Goal: Information Seeking & Learning: Check status

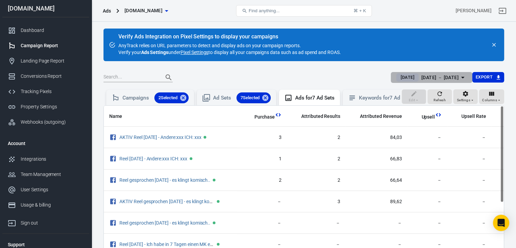
click at [452, 78] on div "[DATE] － [DATE]" at bounding box center [439, 77] width 37 height 8
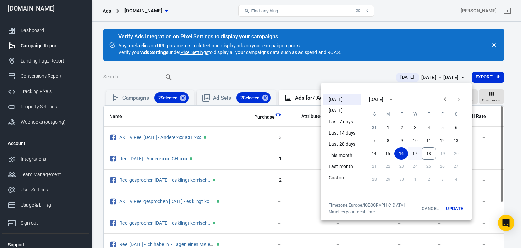
click at [414, 156] on button "17" at bounding box center [415, 153] width 14 height 12
click at [455, 210] on button "Update" at bounding box center [455, 208] width 22 height 12
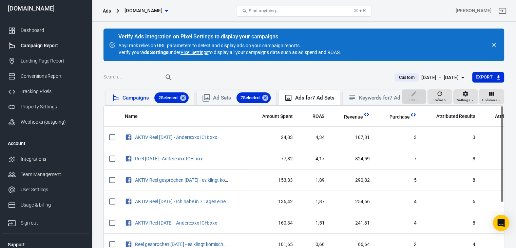
click at [142, 95] on div "Campaigns 2 Selected" at bounding box center [155, 97] width 66 height 11
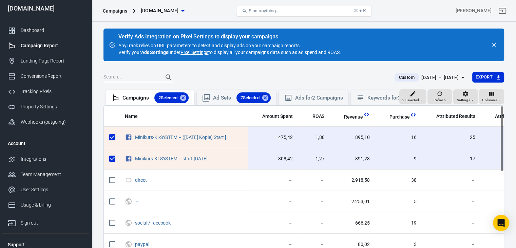
click at [434, 78] on div "[DATE] － [DATE]" at bounding box center [439, 77] width 37 height 8
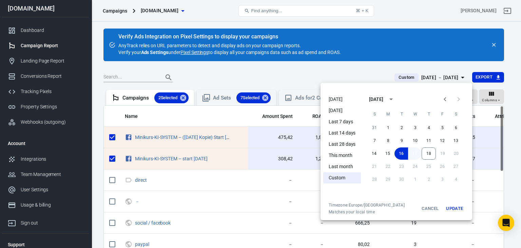
click at [413, 153] on button "17" at bounding box center [415, 153] width 14 height 12
click at [452, 208] on button "Update" at bounding box center [455, 208] width 22 height 12
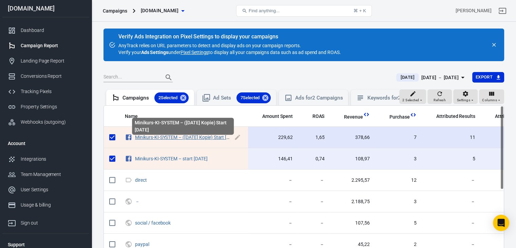
click at [213, 140] on link "Minikurs-KI-SYSTEM – ([DATE] Kopie) Start [DATE]" at bounding box center [187, 136] width 104 height 5
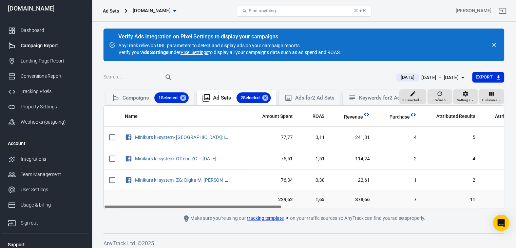
click at [448, 74] on div "[DATE] － [DATE]" at bounding box center [439, 77] width 37 height 8
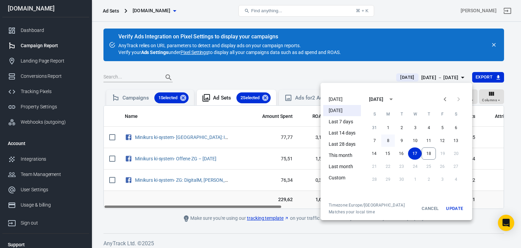
click at [388, 140] on button "8" at bounding box center [388, 140] width 14 height 12
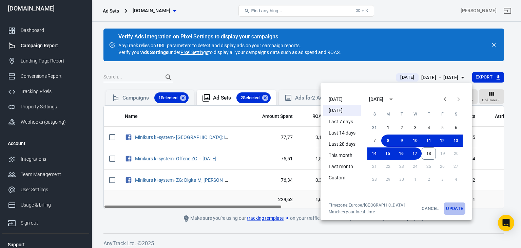
click at [453, 208] on button "Update" at bounding box center [455, 208] width 22 height 12
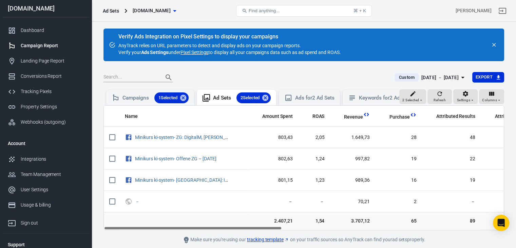
click at [437, 75] on div "[DATE] － [DATE]" at bounding box center [439, 77] width 37 height 8
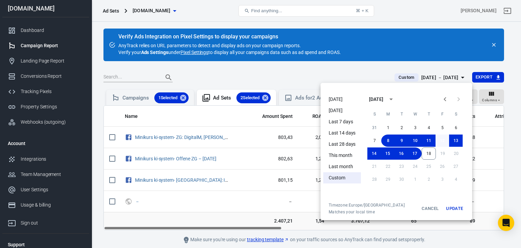
click at [446, 137] on button "12" at bounding box center [442, 140] width 14 height 12
click at [418, 154] on button "17" at bounding box center [415, 153] width 14 height 12
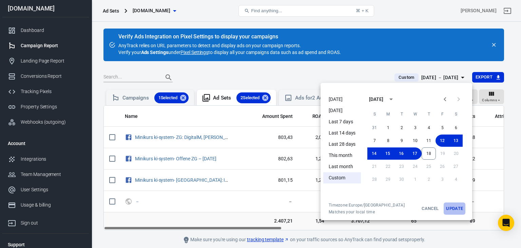
click at [456, 207] on button "Update" at bounding box center [455, 208] width 22 height 12
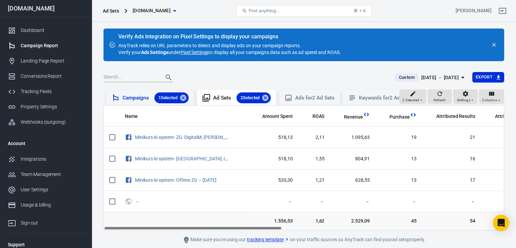
click at [128, 95] on div "Campaigns 1 Selected" at bounding box center [155, 97] width 66 height 11
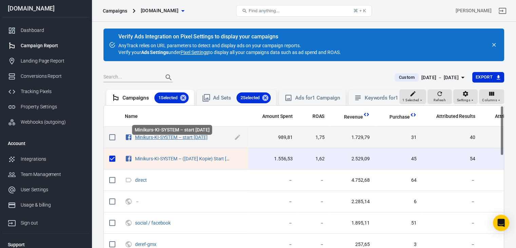
click at [206, 140] on link "Minikurs-KI-SYSTEM – start [DATE]" at bounding box center [171, 136] width 73 height 5
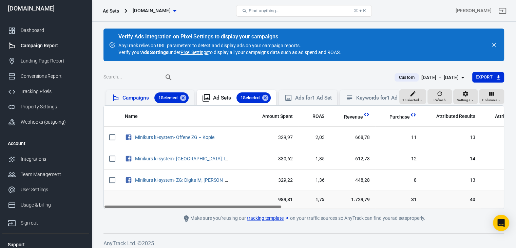
click at [139, 91] on div "Campaigns 1 Selected" at bounding box center [150, 98] width 88 height 16
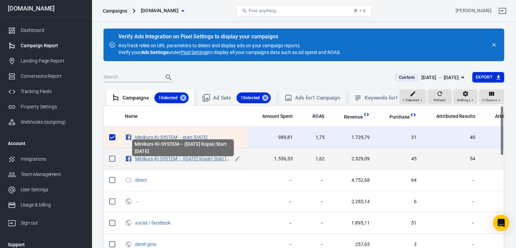
click at [180, 161] on link "Minikurs-KI-SYSTEM – ([DATE] Kopie) Start [DATE]" at bounding box center [187, 158] width 104 height 5
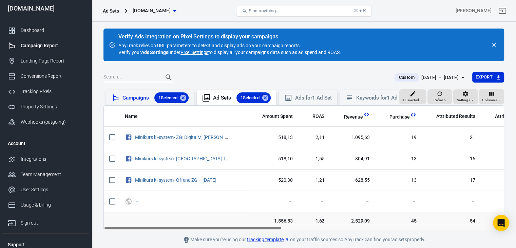
click at [130, 97] on div "Campaigns 1 Selected" at bounding box center [155, 97] width 66 height 11
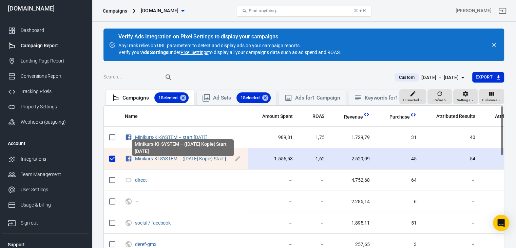
click at [162, 161] on link "Minikurs-KI-SYSTEM – ([DATE] Kopie) Start [DATE]" at bounding box center [187, 158] width 104 height 5
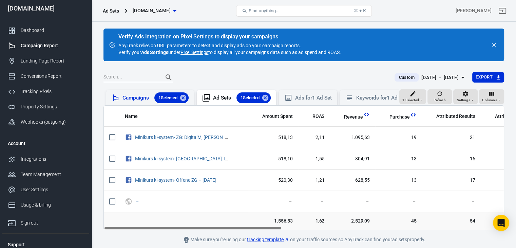
click at [144, 98] on div "Campaigns 1 Selected" at bounding box center [155, 97] width 66 height 11
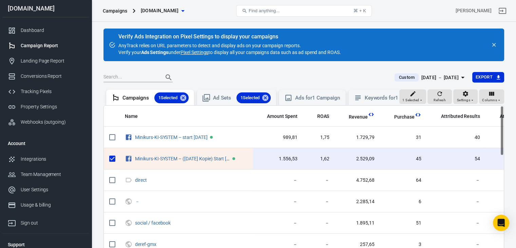
click at [447, 77] on div "[DATE] － [DATE]" at bounding box center [439, 77] width 37 height 8
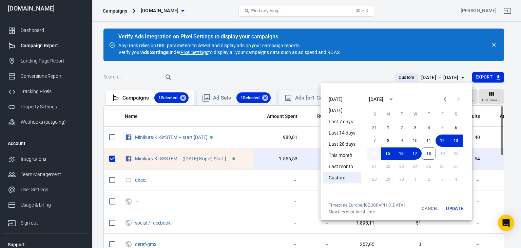
click at [376, 151] on button "14" at bounding box center [374, 153] width 14 height 12
click at [417, 152] on button "17" at bounding box center [415, 153] width 14 height 12
click at [453, 208] on button "Update" at bounding box center [455, 208] width 22 height 12
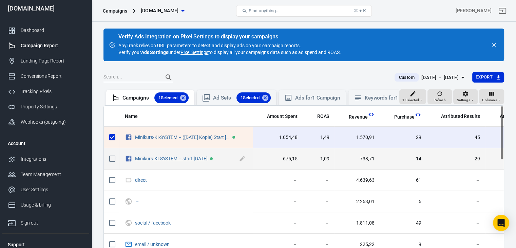
click at [189, 161] on link "Minikurs-KI-SYSTEM – start [DATE]" at bounding box center [171, 158] width 73 height 5
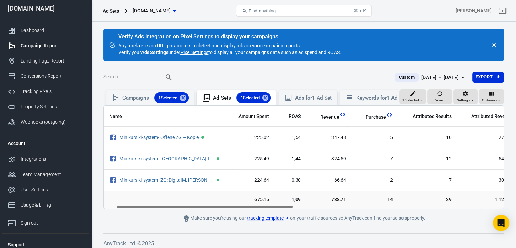
scroll to position [0, 32]
drag, startPoint x: 197, startPoint y: 211, endPoint x: 212, endPoint y: 235, distance: 28.0
click at [212, 235] on div "Verify Ads Integration on Pixel Settings to display your campaigns AnyTrack rel…" at bounding box center [304, 137] width 424 height 230
click at [219, 96] on div "Ad Sets 1 Selected" at bounding box center [242, 97] width 58 height 11
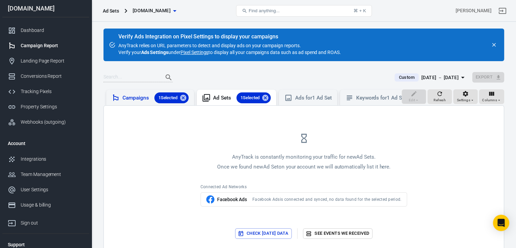
click at [140, 95] on div "Campaigns 1 Selected" at bounding box center [155, 97] width 66 height 11
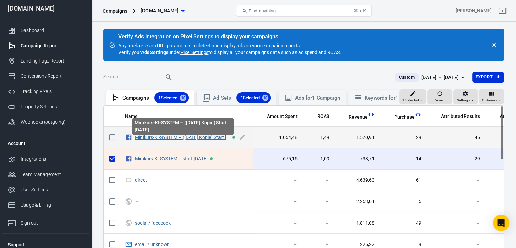
click at [155, 140] on link "Minikurs-KI-SYSTEM – ([DATE] Kopie) Start [DATE]" at bounding box center [187, 136] width 104 height 5
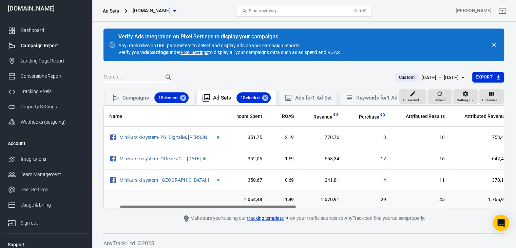
scroll to position [0, 36]
drag, startPoint x: 224, startPoint y: 212, endPoint x: 240, endPoint y: 217, distance: 17.2
click at [240, 217] on main "Verify Ads Integration on Pixel Settings to display your campaigns AnyTrack rel…" at bounding box center [303, 125] width 400 height 194
click at [24, 28] on div "Dashboard" at bounding box center [52, 30] width 63 height 7
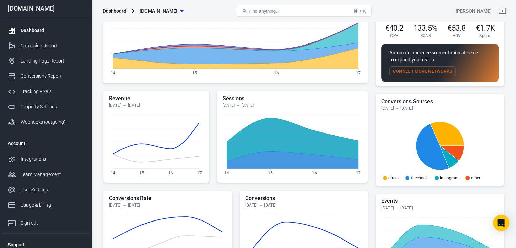
scroll to position [136, 0]
